Goal: Transaction & Acquisition: Purchase product/service

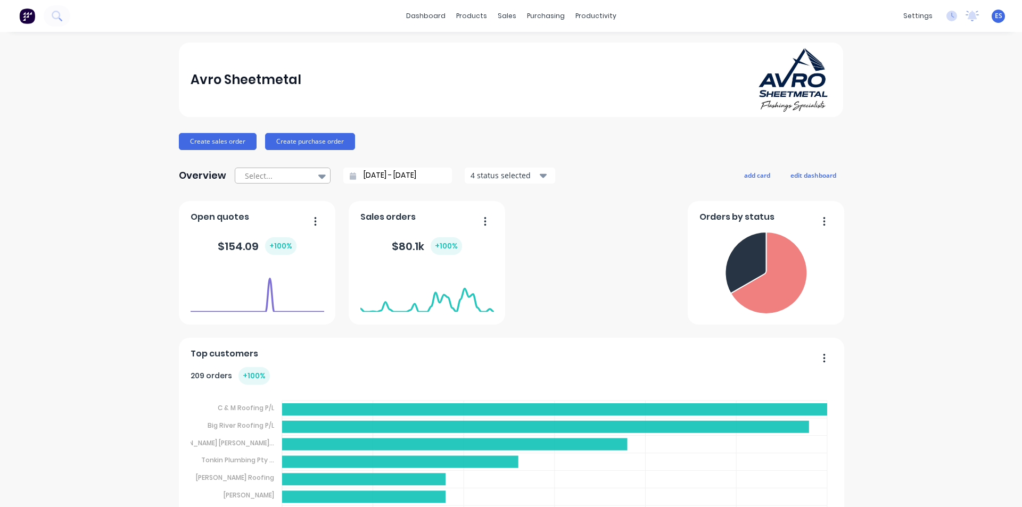
click at [280, 171] on div at bounding box center [277, 175] width 67 height 13
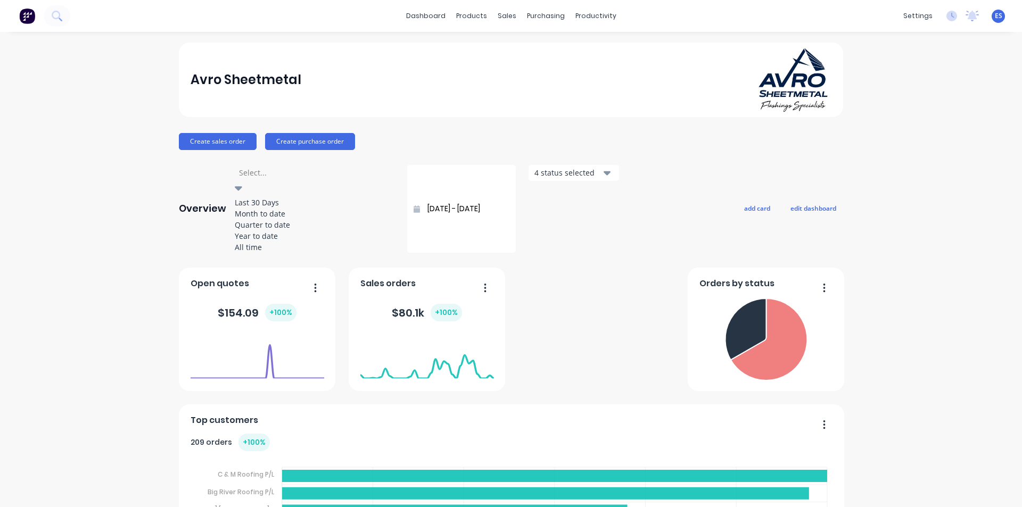
click at [275, 203] on div "Last 30 Days" at bounding box center [315, 202] width 160 height 11
type input "[DATE] - [DATE]"
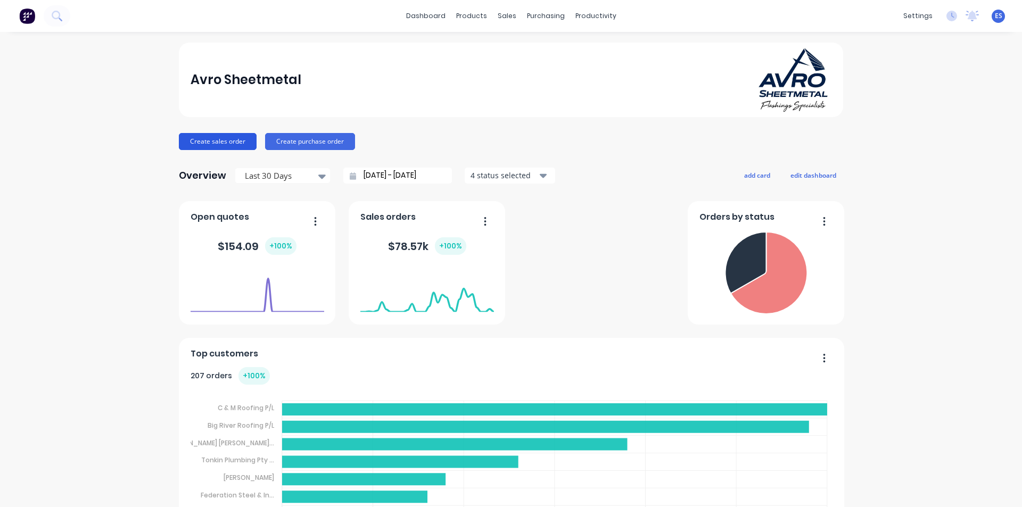
click at [207, 141] on button "Create sales order" at bounding box center [218, 141] width 78 height 17
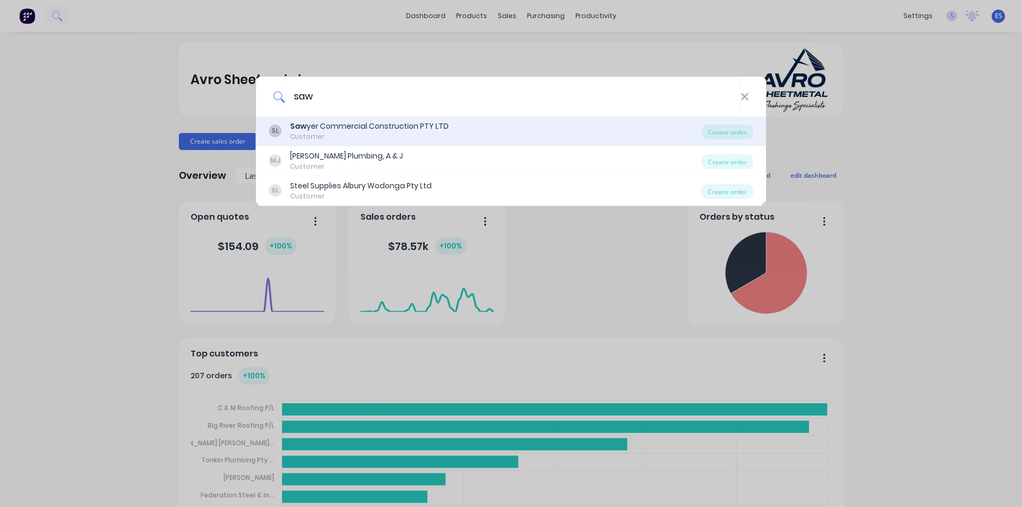
type input "saw"
click at [372, 129] on div "Saw yer Commercial Construction PTY LTD" at bounding box center [369, 126] width 159 height 11
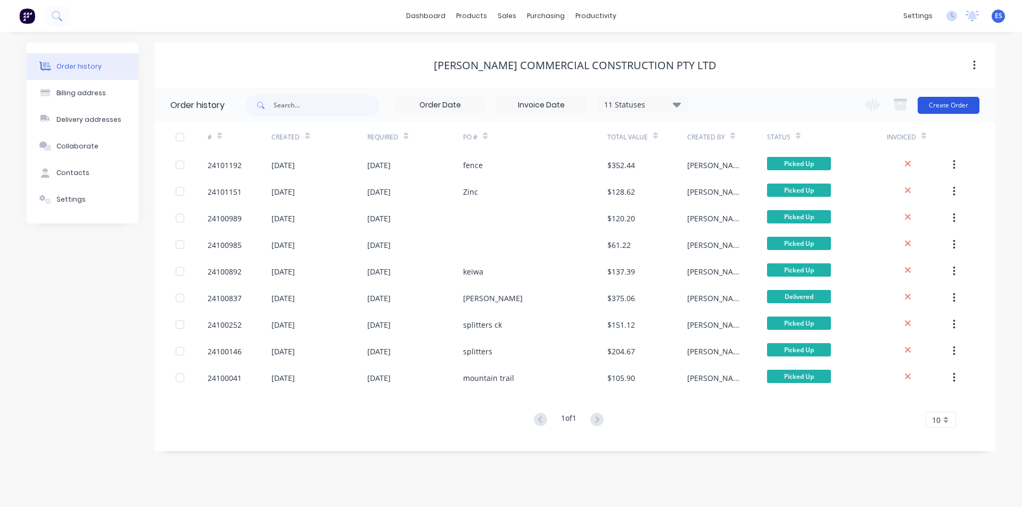
click at [932, 108] on button "Create Order" at bounding box center [949, 105] width 62 height 17
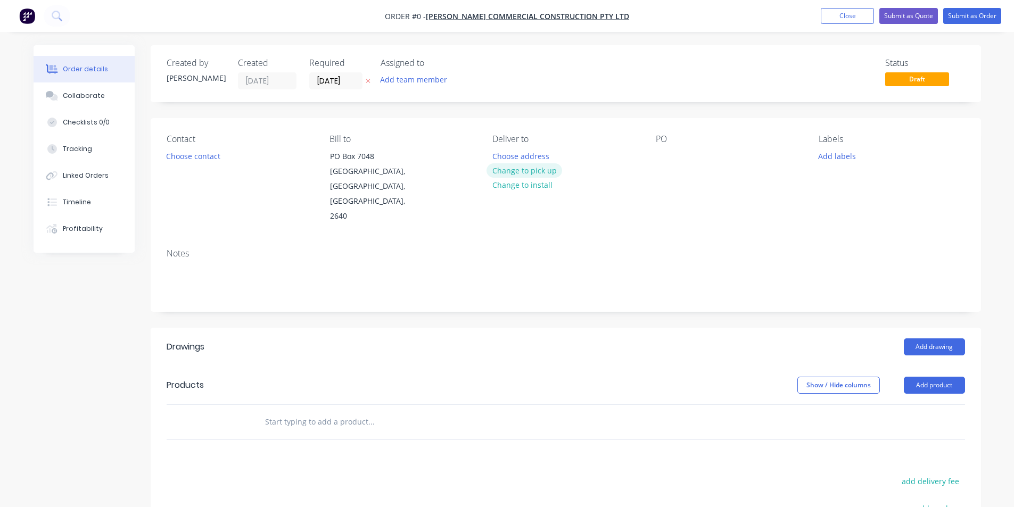
click at [532, 168] on button "Change to pick up" at bounding box center [525, 170] width 76 height 14
click at [212, 157] on button "Choose contact" at bounding box center [192, 156] width 65 height 14
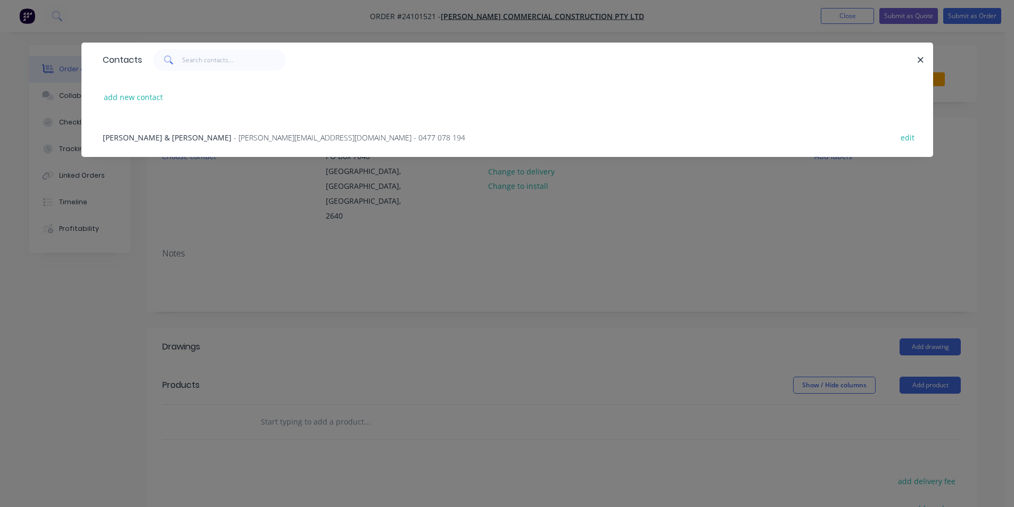
click at [270, 243] on div "Contacts add new contact [PERSON_NAME] & [PERSON_NAME] - [PERSON_NAME][EMAIL_AD…" at bounding box center [507, 253] width 1014 height 507
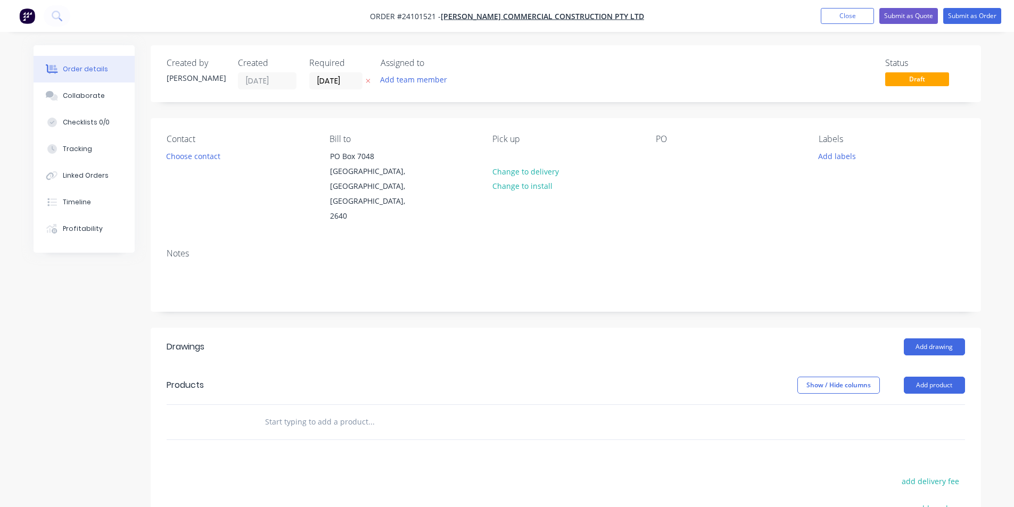
click at [652, 164] on div "Contact Choose contact [PERSON_NAME] to [STREET_ADDRESS] Pick up Change to deli…" at bounding box center [566, 179] width 830 height 122
click at [663, 158] on div at bounding box center [664, 156] width 17 height 15
click at [911, 339] on button "Add drawing" at bounding box center [934, 347] width 61 height 17
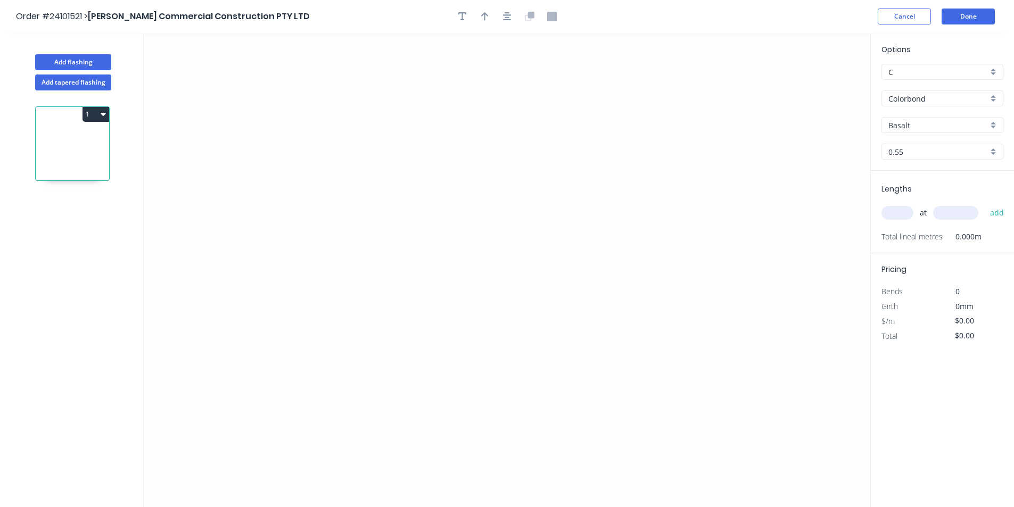
click at [906, 131] on div "Basalt" at bounding box center [943, 125] width 122 height 16
click at [922, 124] on input "text" at bounding box center [938, 125] width 100 height 11
click at [924, 142] on div "Sign White" at bounding box center [942, 145] width 121 height 19
type input "Sign White"
click at [598, 135] on icon "0" at bounding box center [507, 270] width 727 height 474
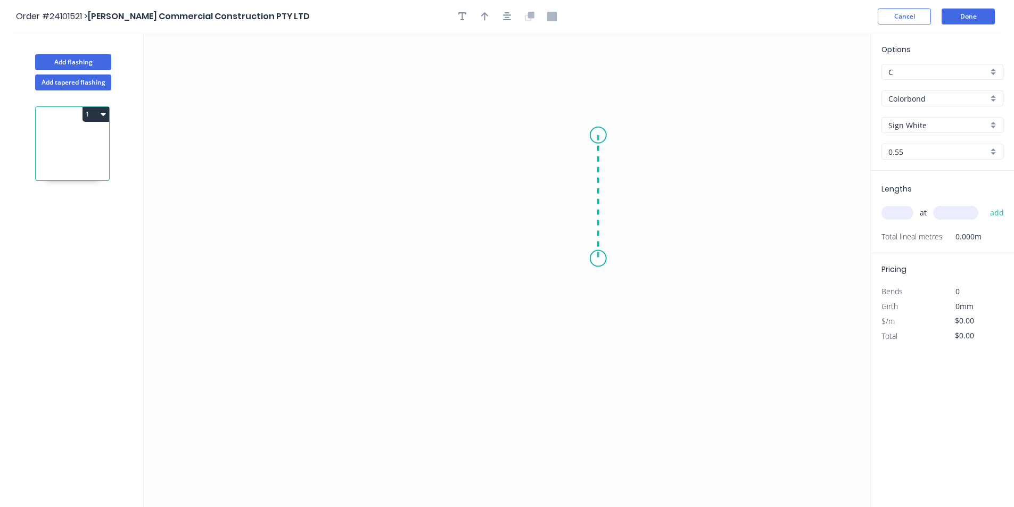
click at [604, 259] on icon "0" at bounding box center [507, 270] width 727 height 474
click at [446, 255] on icon "0 ?" at bounding box center [507, 270] width 727 height 474
click at [448, 210] on icon "0 ? ?" at bounding box center [507, 270] width 727 height 474
click at [397, 207] on icon "0 ? ? ?" at bounding box center [507, 270] width 727 height 474
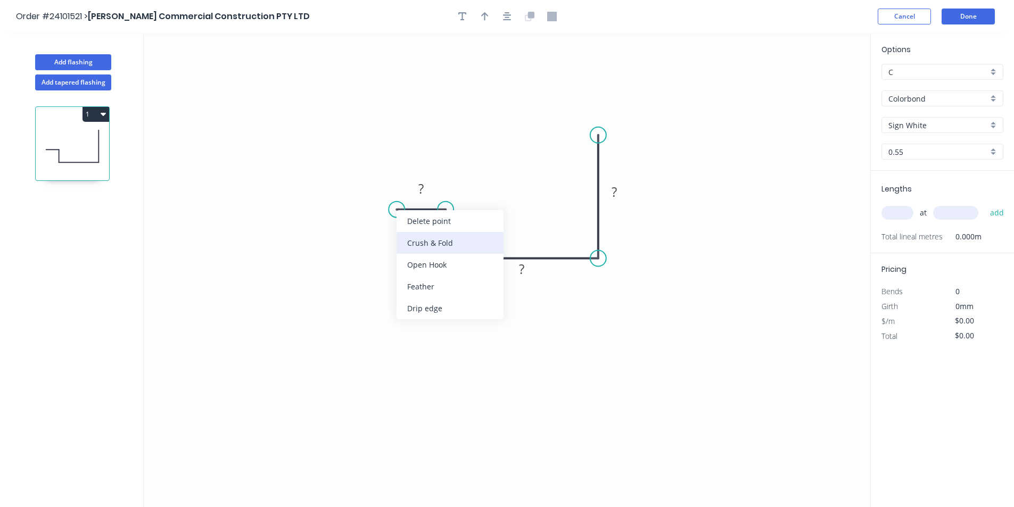
click at [422, 236] on div "Crush & Fold" at bounding box center [450, 243] width 107 height 22
click at [419, 241] on div "Flip bend" at bounding box center [454, 247] width 107 height 22
click at [427, 192] on rect at bounding box center [420, 189] width 21 height 15
click at [459, 231] on tspan "?" at bounding box center [461, 229] width 5 height 18
click at [520, 273] on tspan "?" at bounding box center [521, 269] width 5 height 18
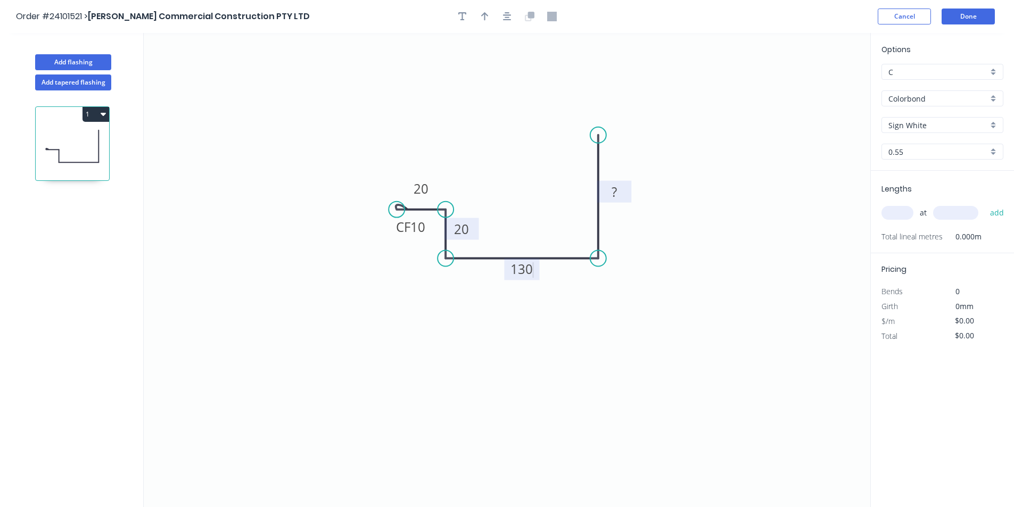
click at [621, 186] on rect at bounding box center [614, 192] width 21 height 15
click at [616, 173] on div "Crush & Fold" at bounding box center [651, 172] width 107 height 22
type input "$14.35"
click at [895, 209] on input "text" at bounding box center [898, 213] width 32 height 14
type input "1"
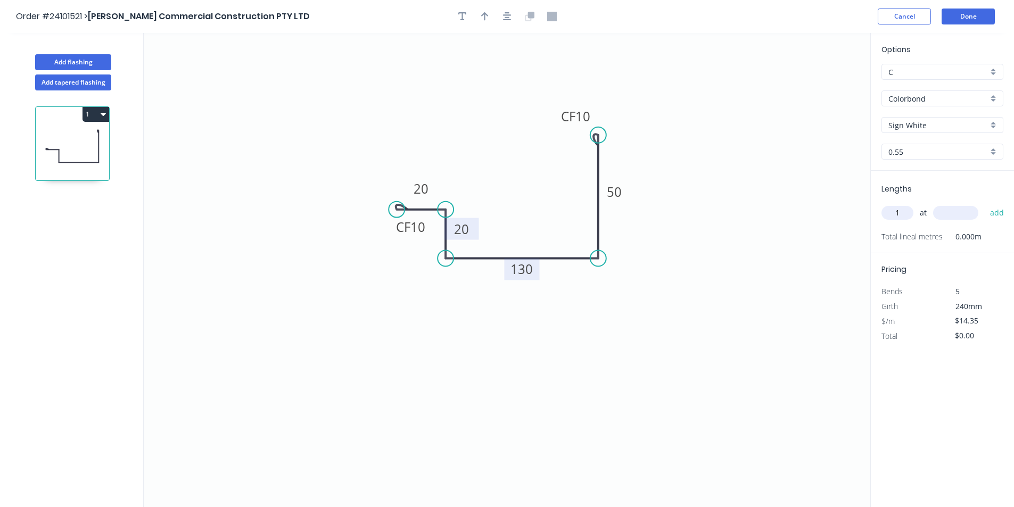
click at [937, 211] on input "text" at bounding box center [955, 213] width 45 height 14
type input "3500"
click at [985, 204] on button "add" at bounding box center [997, 213] width 25 height 18
type input "$50.23"
click at [954, 15] on button "Done" at bounding box center [968, 17] width 53 height 16
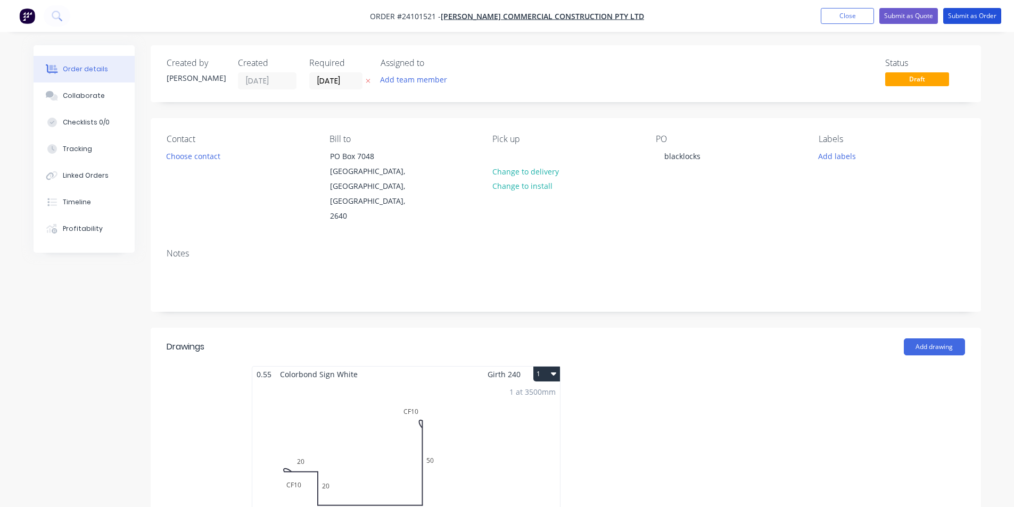
click at [954, 15] on button "Submit as Order" at bounding box center [972, 16] width 58 height 16
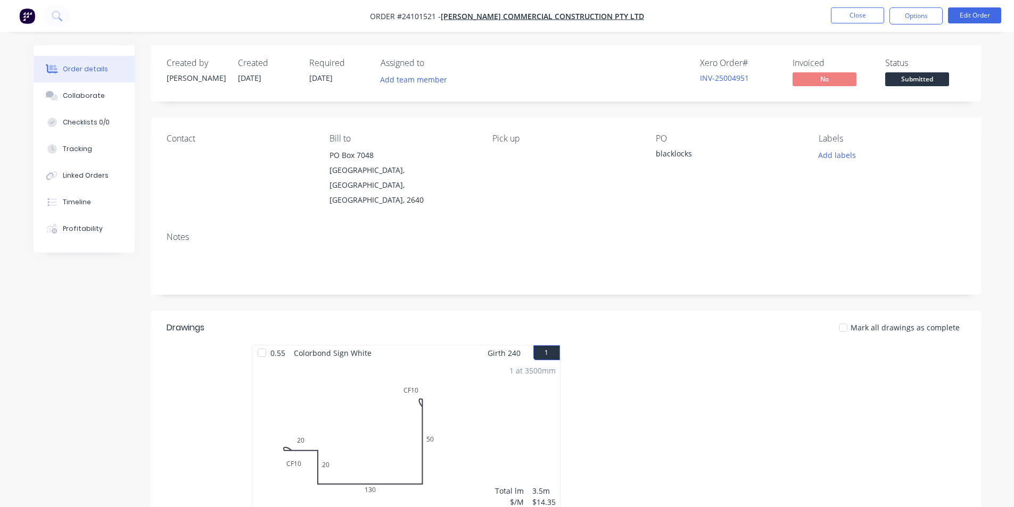
click at [31, 10] on img "button" at bounding box center [27, 16] width 16 height 16
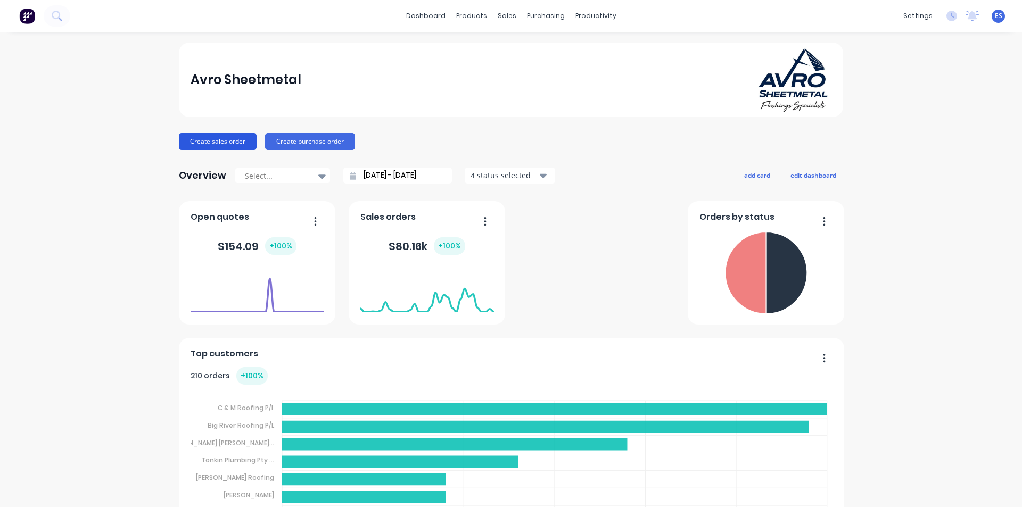
click at [239, 144] on button "Create sales order" at bounding box center [218, 141] width 78 height 17
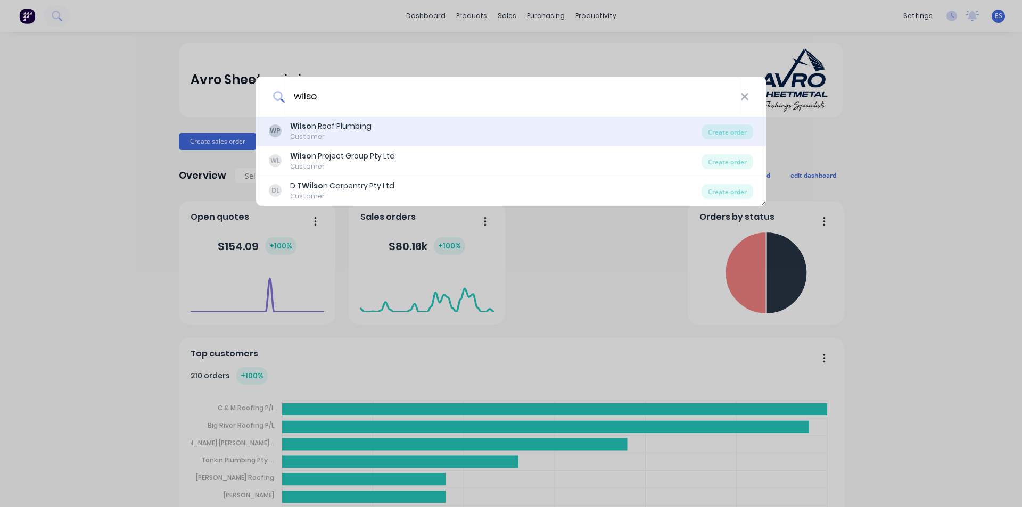
type input "wilso"
click at [386, 127] on div "WP Wilso n Roof Plumbing Customer" at bounding box center [485, 131] width 433 height 21
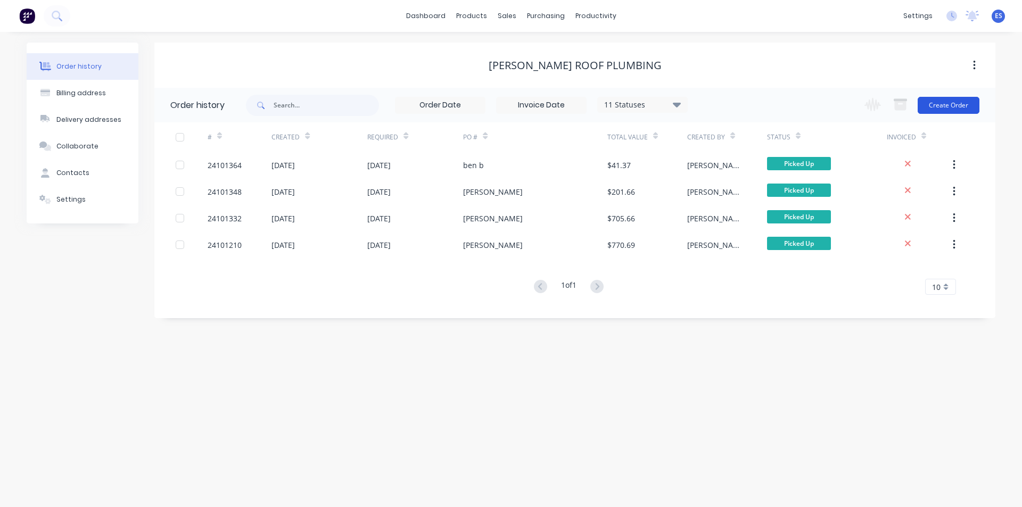
click at [928, 110] on button "Create Order" at bounding box center [949, 105] width 62 height 17
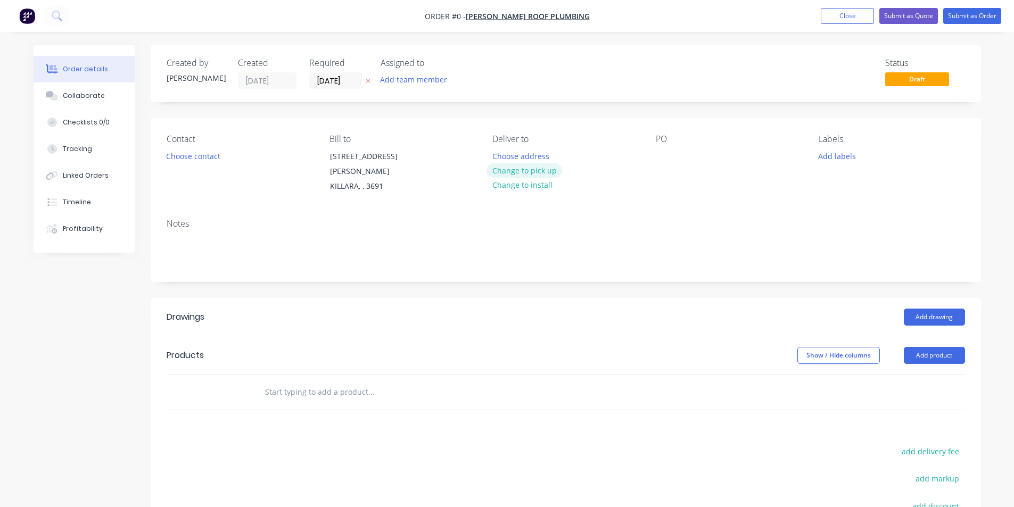
click at [530, 172] on button "Change to pick up" at bounding box center [525, 170] width 76 height 14
click at [668, 152] on div at bounding box center [664, 156] width 17 height 15
click at [919, 309] on button "Add drawing" at bounding box center [934, 317] width 61 height 17
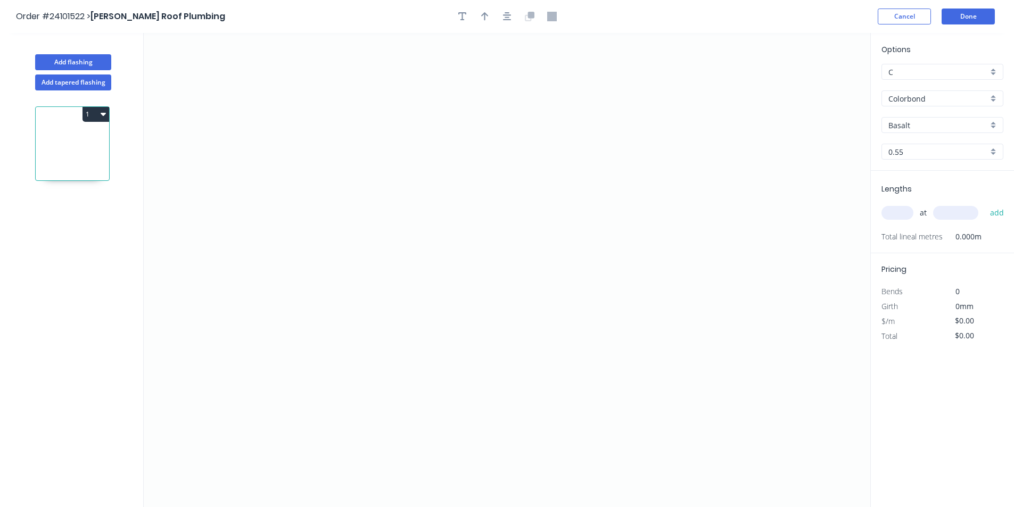
click at [916, 98] on input "Colorbond" at bounding box center [938, 98] width 100 height 11
click at [924, 179] on div "Zincalume" at bounding box center [942, 175] width 121 height 19
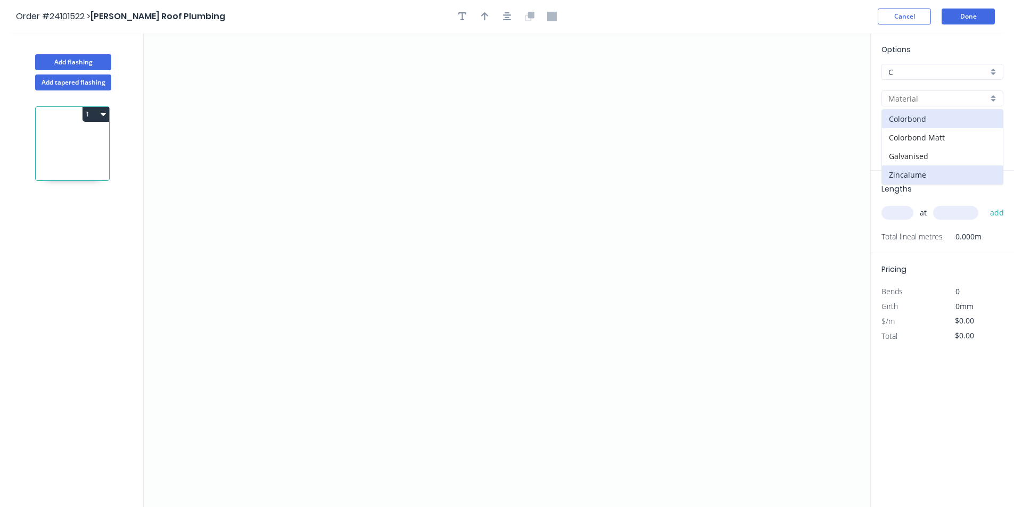
type input "Zincalume"
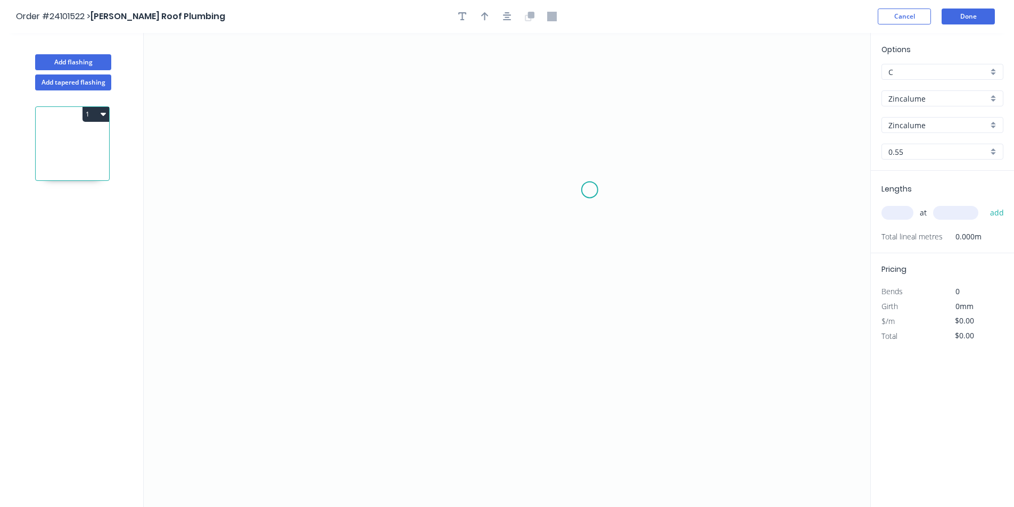
click at [590, 190] on icon "0" at bounding box center [507, 270] width 727 height 474
click at [571, 176] on icon at bounding box center [580, 183] width 19 height 14
click at [393, 178] on icon "0 ?" at bounding box center [507, 270] width 727 height 474
click at [394, 314] on icon "0 ? ? ? º" at bounding box center [507, 270] width 727 height 474
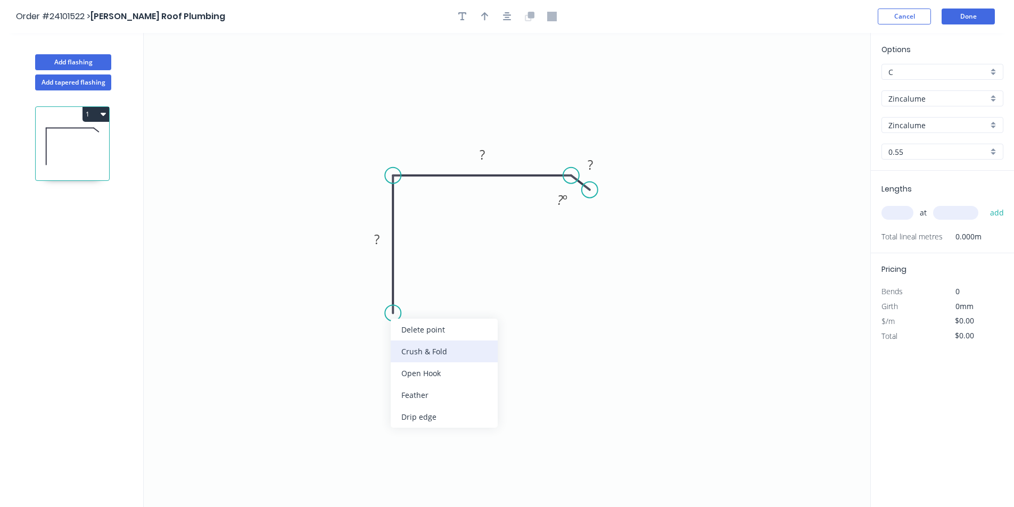
drag, startPoint x: 419, startPoint y: 359, endPoint x: 410, endPoint y: 323, distance: 37.2
click at [419, 357] on div "Crush & Fold" at bounding box center [444, 352] width 107 height 22
click at [377, 241] on tspan "?" at bounding box center [376, 240] width 5 height 18
click at [478, 154] on rect at bounding box center [482, 155] width 21 height 15
click at [600, 166] on rect at bounding box center [590, 165] width 21 height 15
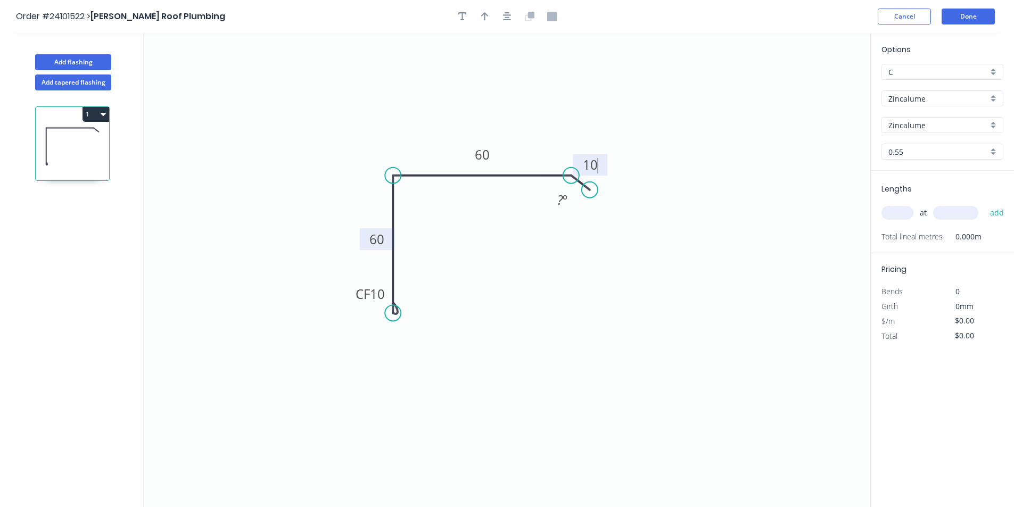
click at [900, 215] on input "text" at bounding box center [898, 213] width 32 height 14
type input "$10.73"
type input "1"
click at [955, 217] on input "text" at bounding box center [955, 213] width 45 height 14
type input "700"
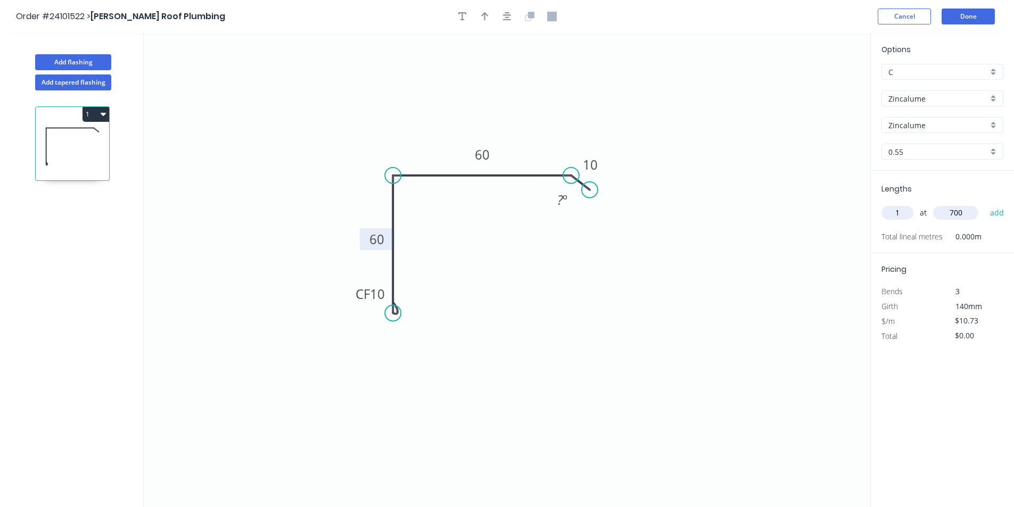
click at [985, 204] on button "add" at bounding box center [997, 213] width 25 height 18
type input "$7.51"
click at [966, 14] on button "Done" at bounding box center [968, 17] width 53 height 16
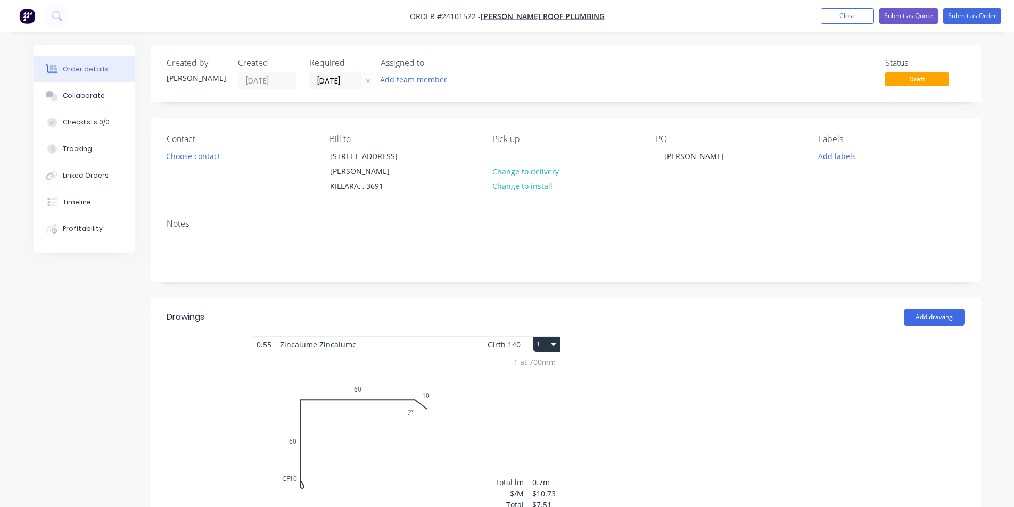
click at [987, 24] on nav "Order #24101522 - [PERSON_NAME] Roof Plumbing Add product Close Submit as Quote…" at bounding box center [507, 16] width 1014 height 32
click at [988, 20] on button "Submit as Order" at bounding box center [972, 16] width 58 height 16
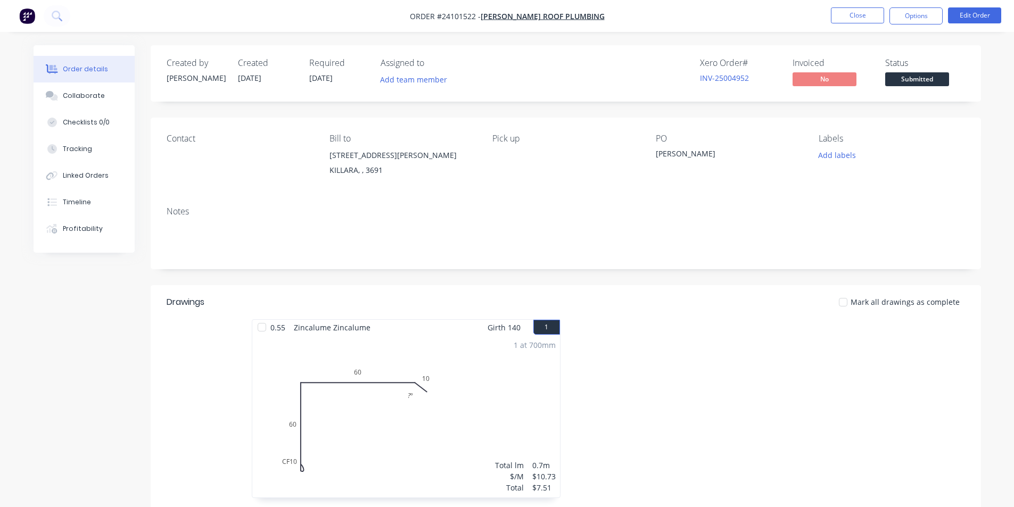
click at [38, 18] on button "button" at bounding box center [27, 15] width 22 height 17
